Goal: Navigation & Orientation: Find specific page/section

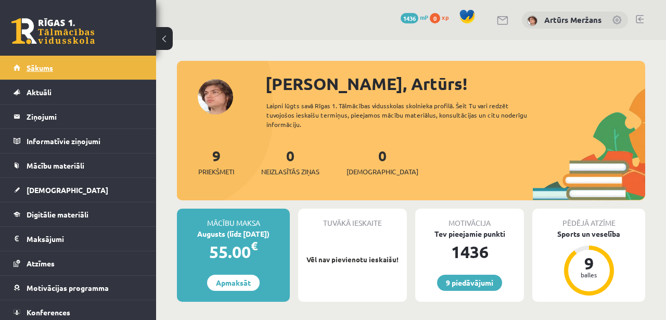
click at [48, 72] on link "Sākums" at bounding box center [79, 68] width 130 height 24
click at [48, 234] on legend "Maksājumi 1" at bounding box center [85, 239] width 117 height 24
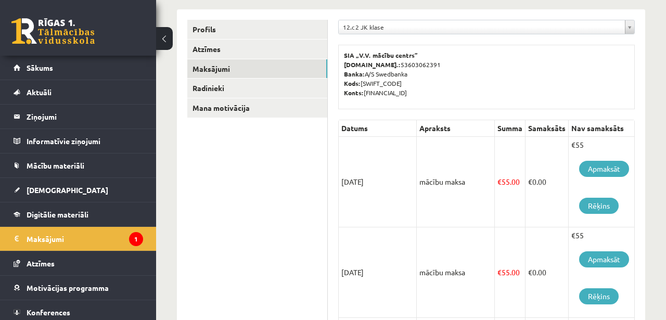
scroll to position [126, 0]
click at [604, 173] on link "Apmaksāt" at bounding box center [604, 169] width 50 height 16
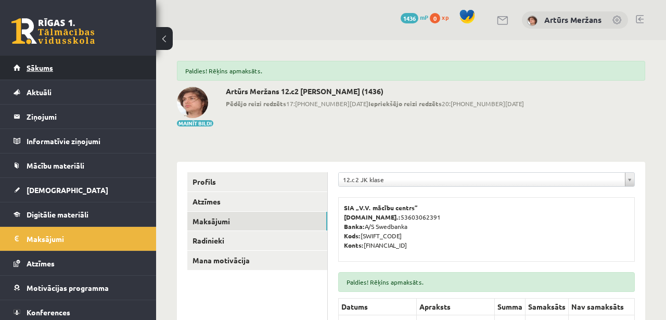
click at [63, 70] on link "Sākums" at bounding box center [79, 68] width 130 height 24
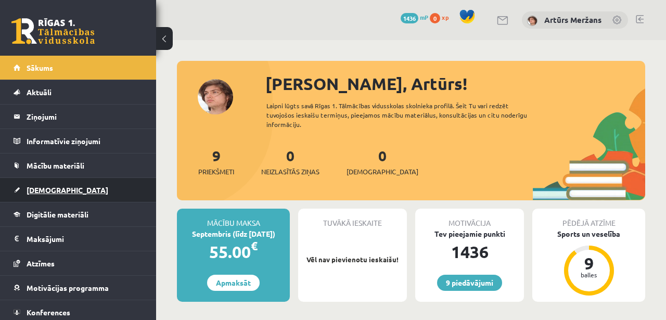
click at [46, 199] on link "[DEMOGRAPHIC_DATA]" at bounding box center [79, 190] width 130 height 24
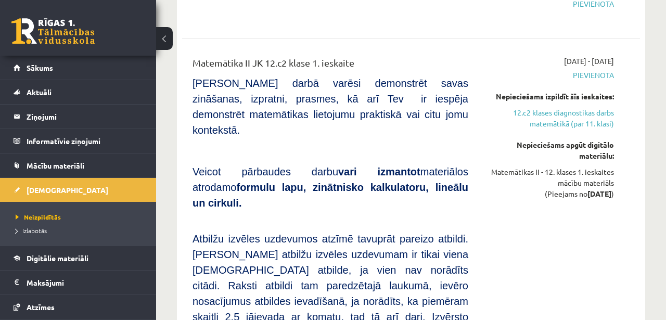
scroll to position [822, 0]
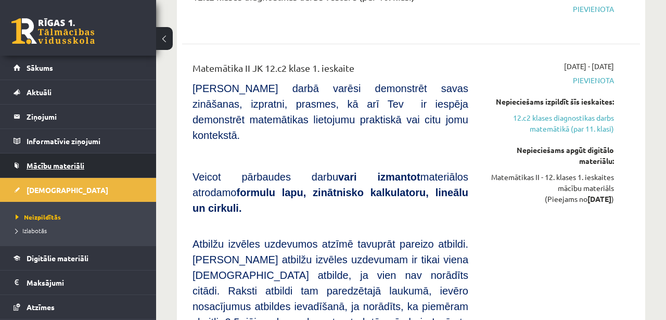
click at [49, 167] on span "Mācību materiāli" at bounding box center [56, 165] width 58 height 9
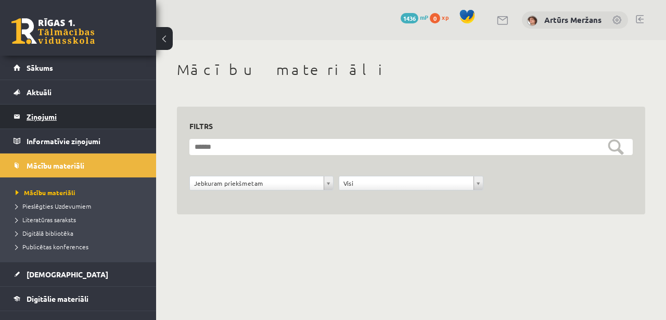
click at [49, 113] on legend "Ziņojumi 0" at bounding box center [85, 117] width 117 height 24
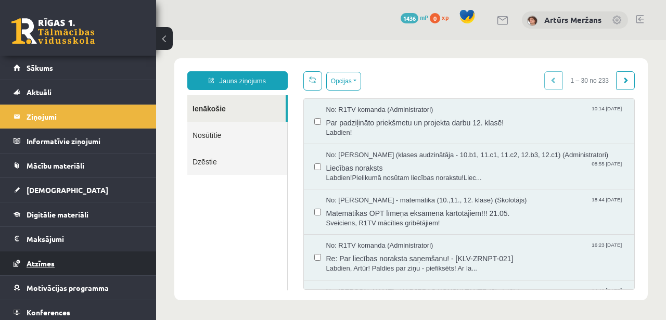
click at [98, 260] on link "Atzīmes" at bounding box center [79, 263] width 130 height 24
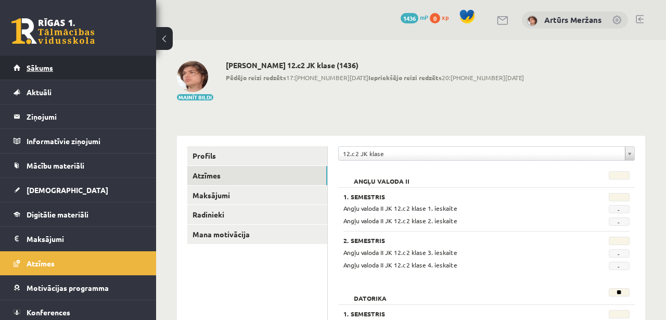
click at [95, 71] on link "Sākums" at bounding box center [79, 68] width 130 height 24
